Goal: Information Seeking & Learning: Learn about a topic

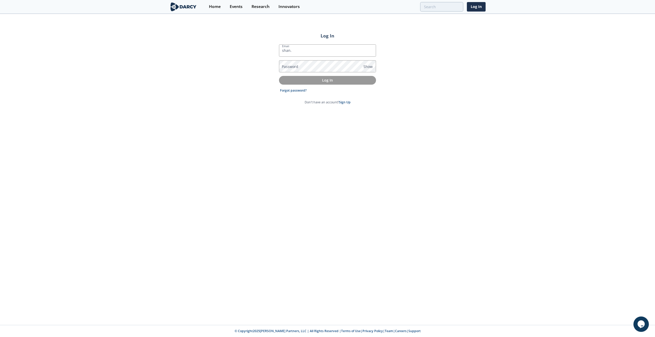
type input "[EMAIL_ADDRESS][PERSON_NAME][DOMAIN_NAME]"
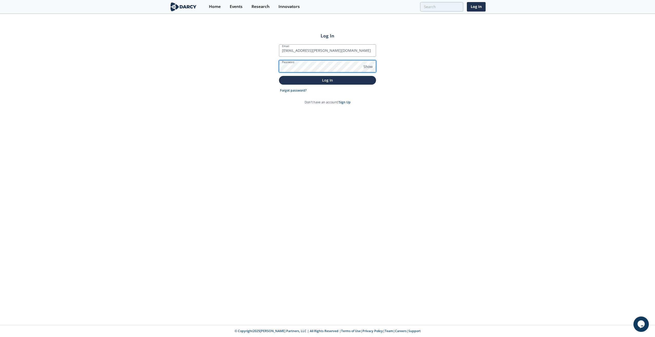
click at [279, 76] on button "Log In" at bounding box center [327, 80] width 97 height 8
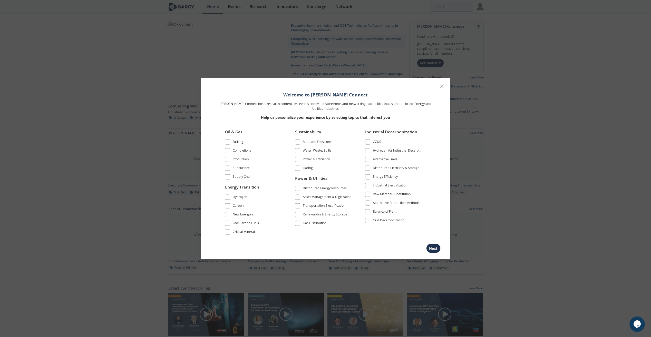
click at [443, 90] on div at bounding box center [442, 87] width 10 height 10
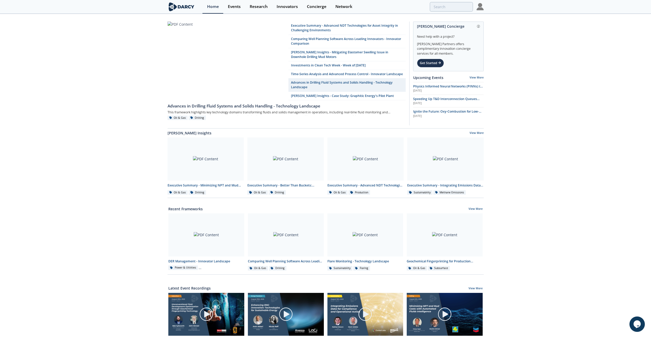
click at [231, 6] on div "Events" at bounding box center [234, 7] width 13 height 4
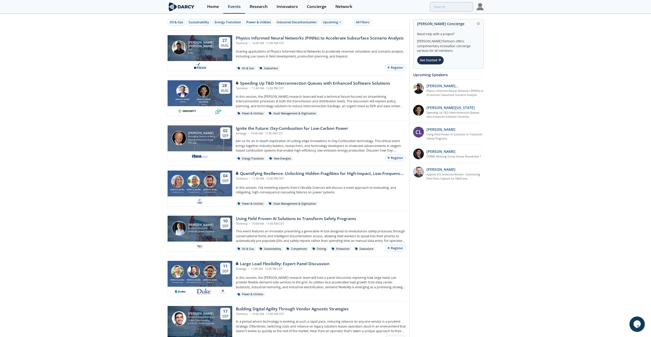
click at [261, 6] on div "Research" at bounding box center [259, 7] width 18 height 4
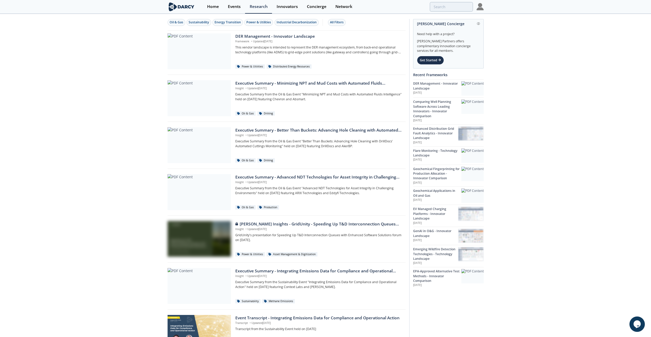
click at [345, 7] on div "Network" at bounding box center [343, 7] width 17 height 4
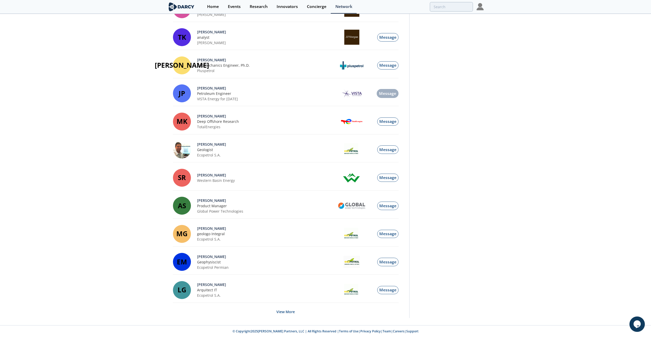
scroll to position [405, 0]
click at [286, 315] on button "View More" at bounding box center [285, 311] width 18 height 13
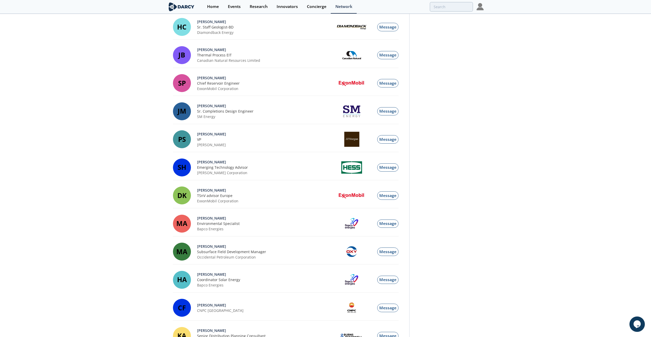
scroll to position [20, 0]
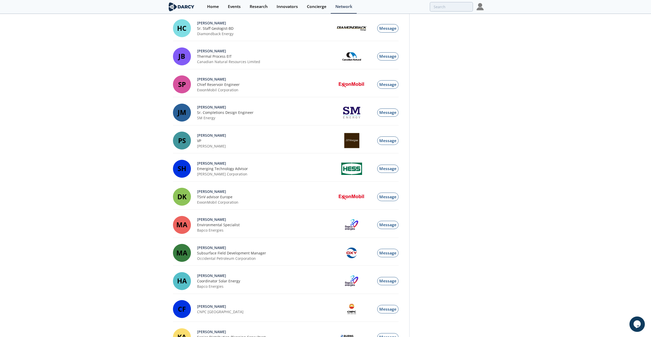
click at [258, 8] on div "Research" at bounding box center [259, 7] width 18 height 4
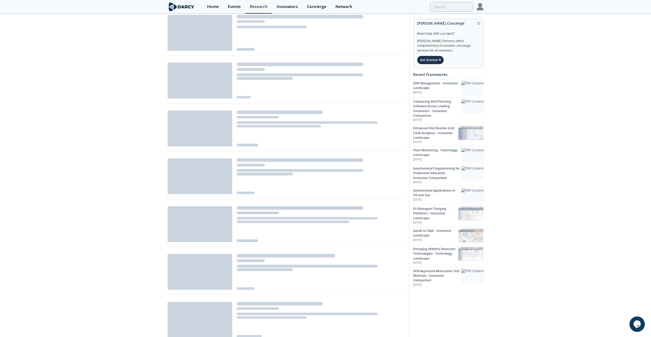
click at [291, 8] on div "Innovators" at bounding box center [287, 7] width 21 height 4
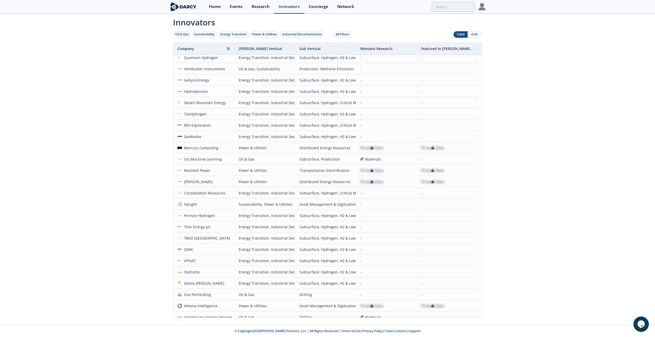
click at [200, 50] on div "Company" at bounding box center [201, 49] width 49 height 12
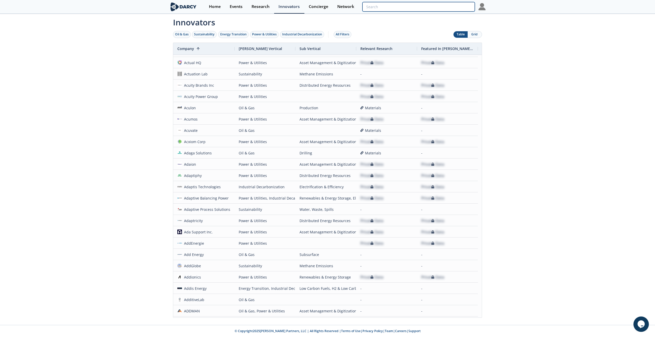
click at [443, 6] on input "search" at bounding box center [418, 6] width 112 height 9
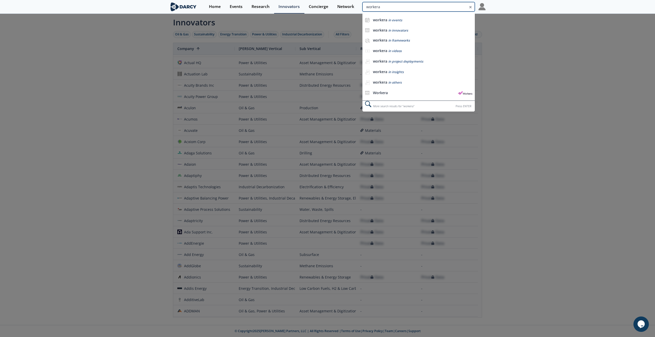
type input "workera"
click at [401, 33] on li "workera in innovators" at bounding box center [418, 30] width 112 height 10
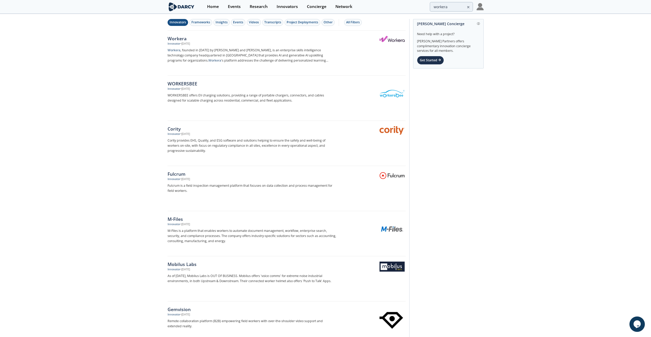
click at [176, 40] on div "Workera" at bounding box center [253, 38] width 170 height 7
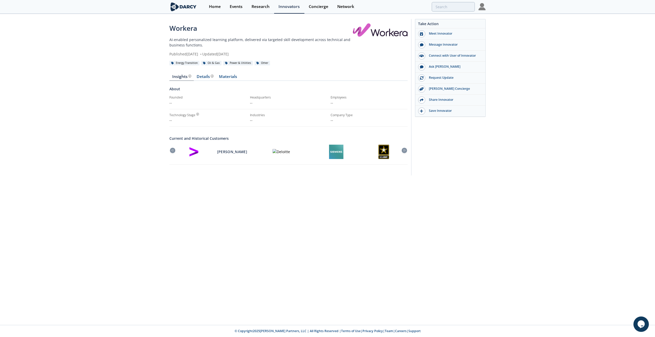
click at [207, 77] on div "Details" at bounding box center [205, 77] width 17 height 4
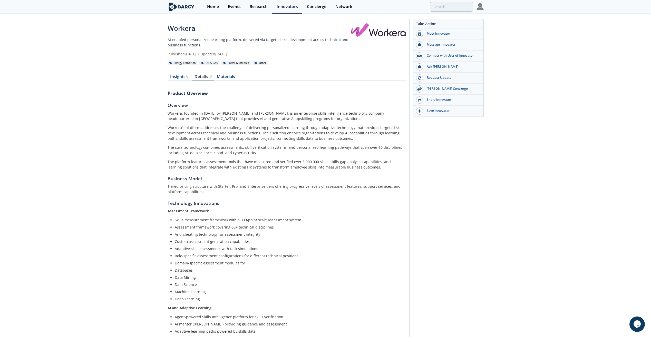
click at [230, 75] on link "Materials" at bounding box center [226, 78] width 24 height 6
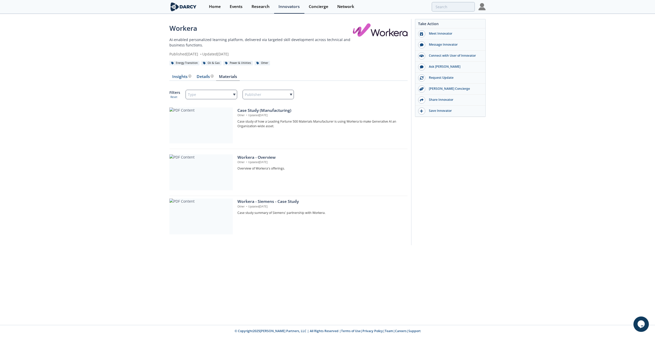
click at [208, 176] on div at bounding box center [200, 172] width 63 height 36
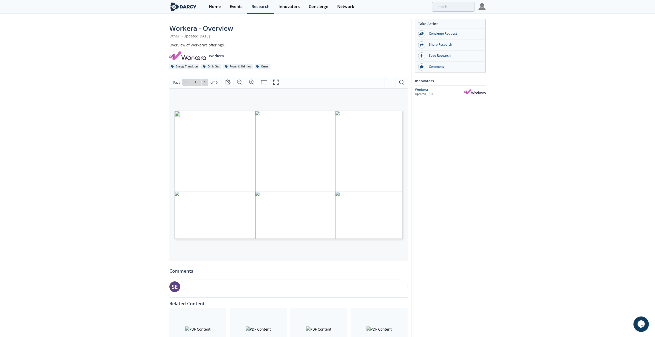
click at [353, 176] on div "[Workera Copyright 2024] The Enterprise Leader in Skills Intelligence" at bounding box center [314, 190] width 281 height 158
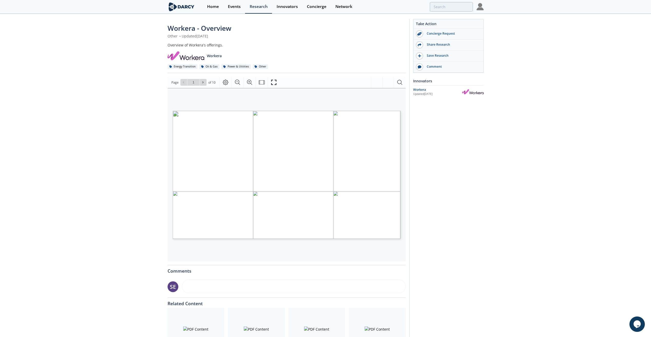
click at [506, 259] on div "Workera - Overview Other • Updated [DATE] Overview of Workera's offerings. [GEO…" at bounding box center [325, 195] width 651 height 362
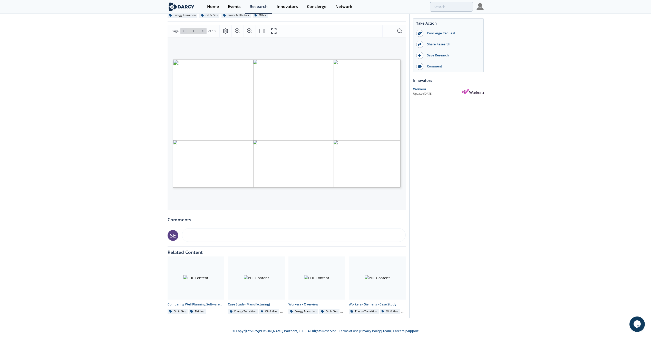
click at [305, 305] on div "Workera - Overview" at bounding box center [316, 304] width 57 height 5
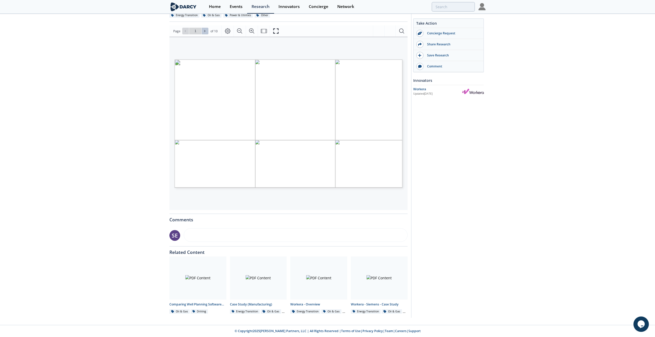
click at [204, 31] on icon at bounding box center [204, 31] width 1 height 2
type input "2"
click at [203, 31] on icon at bounding box center [204, 31] width 3 height 3
type input "3"
click at [184, 33] on icon at bounding box center [185, 31] width 3 height 3
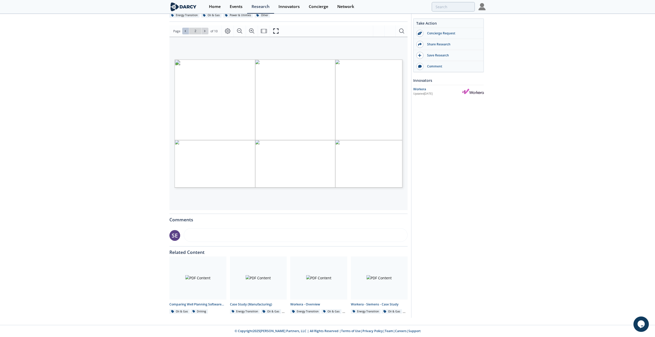
click at [205, 34] on button at bounding box center [205, 31] width 7 height 7
type input "4"
click at [205, 34] on button at bounding box center [205, 31] width 7 height 7
type input "5"
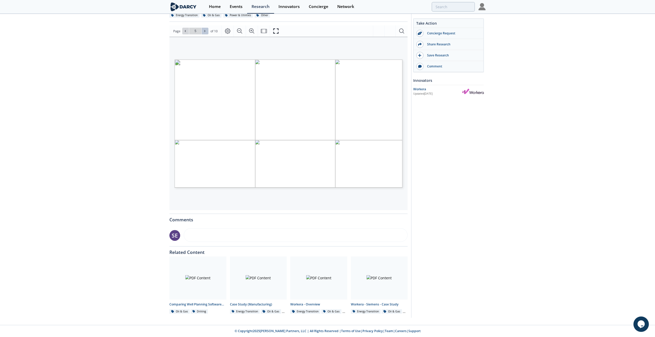
click at [205, 34] on button at bounding box center [205, 31] width 7 height 7
click at [205, 33] on icon at bounding box center [204, 31] width 3 height 3
click at [205, 32] on icon at bounding box center [204, 31] width 3 height 3
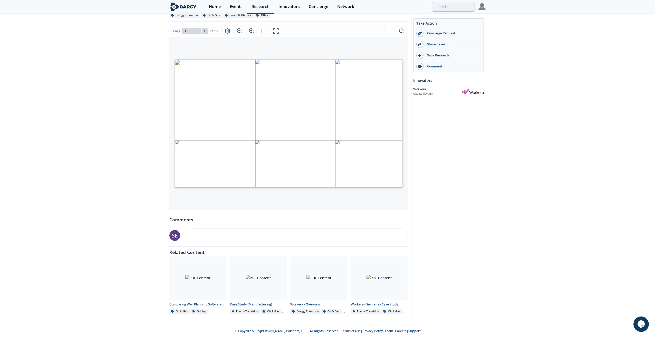
type input "10"
click at [205, 32] on div "Go to Page 10" at bounding box center [195, 31] width 26 height 7
